Goal: Information Seeking & Learning: Learn about a topic

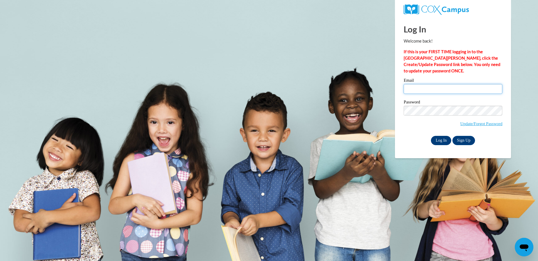
type input "kristin.alvarado@gmail.com"
click at [438, 139] on input "Log In" at bounding box center [441, 140] width 20 height 9
click at [439, 136] on input "Log In" at bounding box center [441, 140] width 20 height 9
click at [441, 142] on input "Log In" at bounding box center [441, 140] width 20 height 9
click at [445, 138] on input "Log In" at bounding box center [441, 140] width 20 height 9
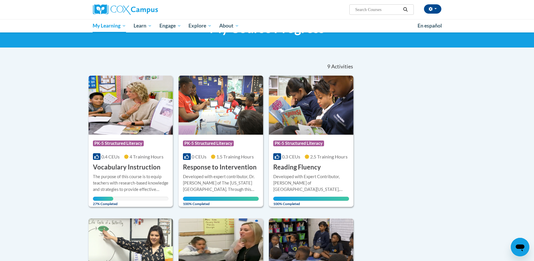
scroll to position [29, 0]
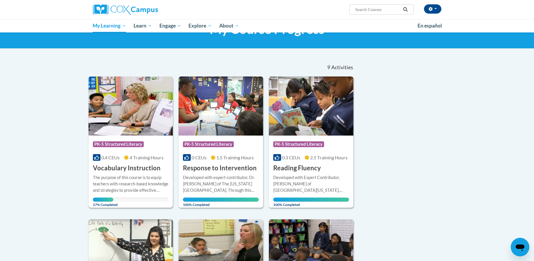
click at [147, 106] on img at bounding box center [130, 106] width 84 height 59
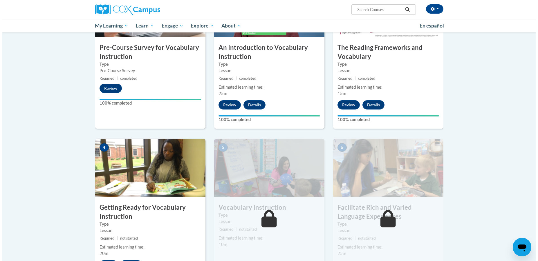
scroll to position [203, 0]
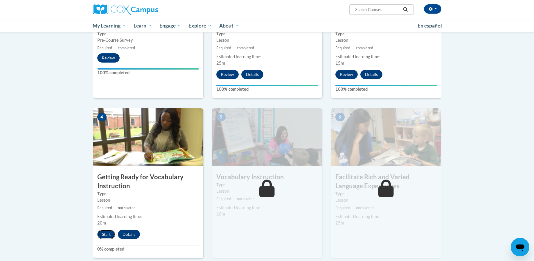
click at [111, 236] on button "Start" at bounding box center [106, 234] width 18 height 9
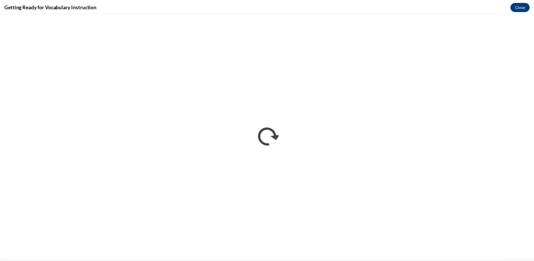
scroll to position [0, 0]
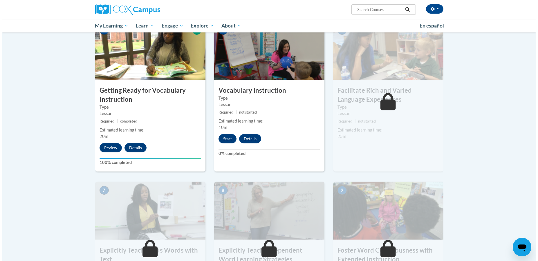
scroll to position [290, 0]
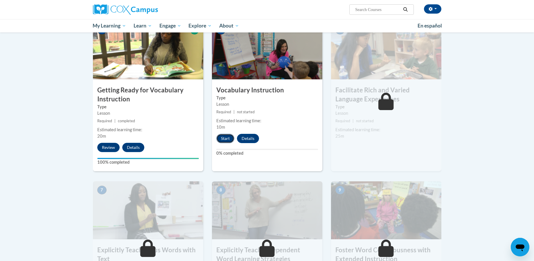
click at [227, 139] on button "Start" at bounding box center [225, 138] width 18 height 9
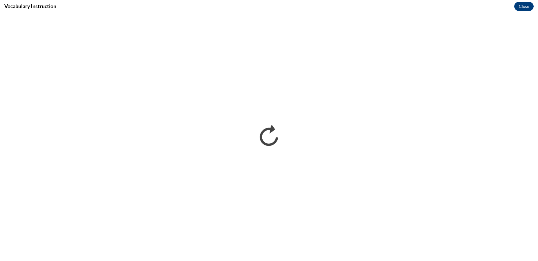
scroll to position [0, 0]
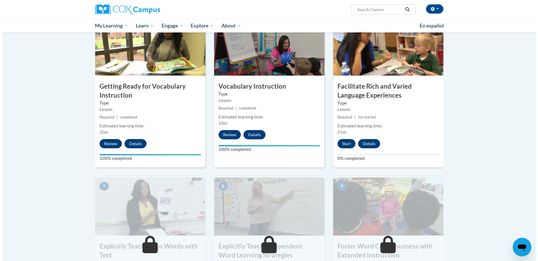
scroll to position [290, 0]
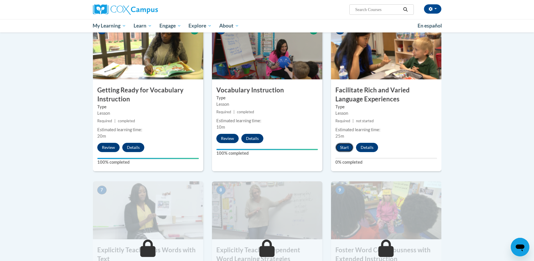
click at [343, 148] on button "Start" at bounding box center [344, 147] width 18 height 9
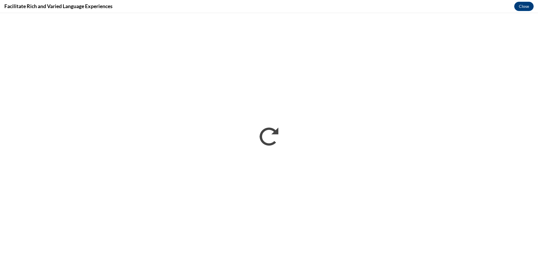
scroll to position [0, 0]
